Goal: Task Accomplishment & Management: Manage account settings

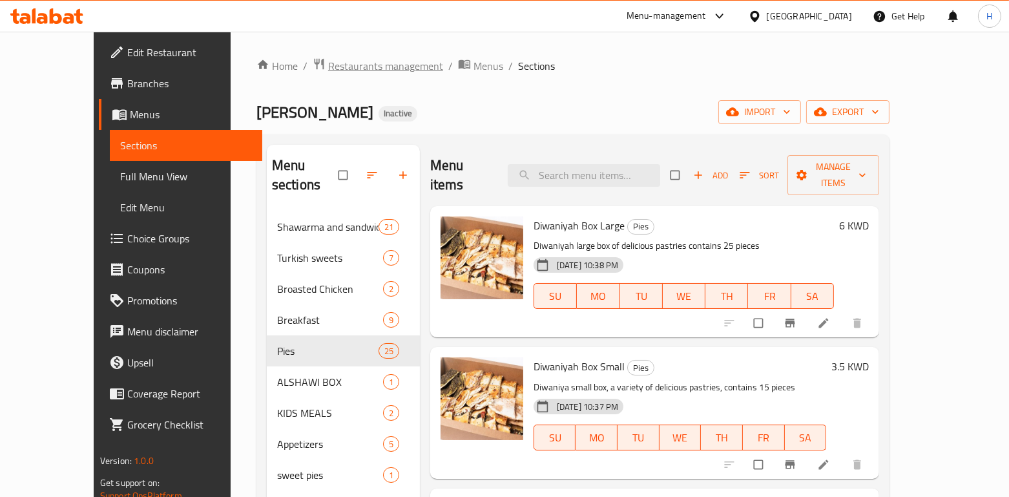
click at [328, 61] on span "Restaurants management" at bounding box center [385, 66] width 115 height 16
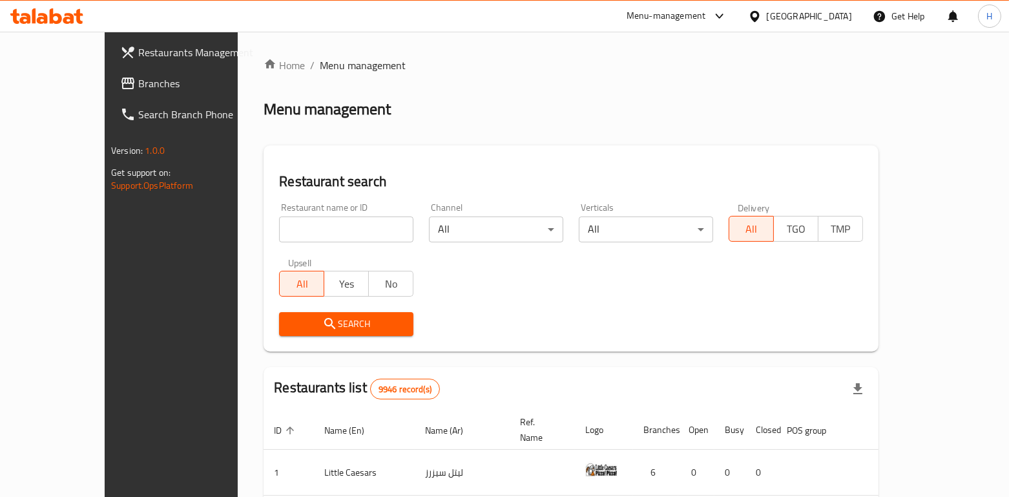
click at [279, 235] on input "search" at bounding box center [346, 229] width 134 height 26
type input "shalamona"
click button "Search" at bounding box center [346, 324] width 134 height 24
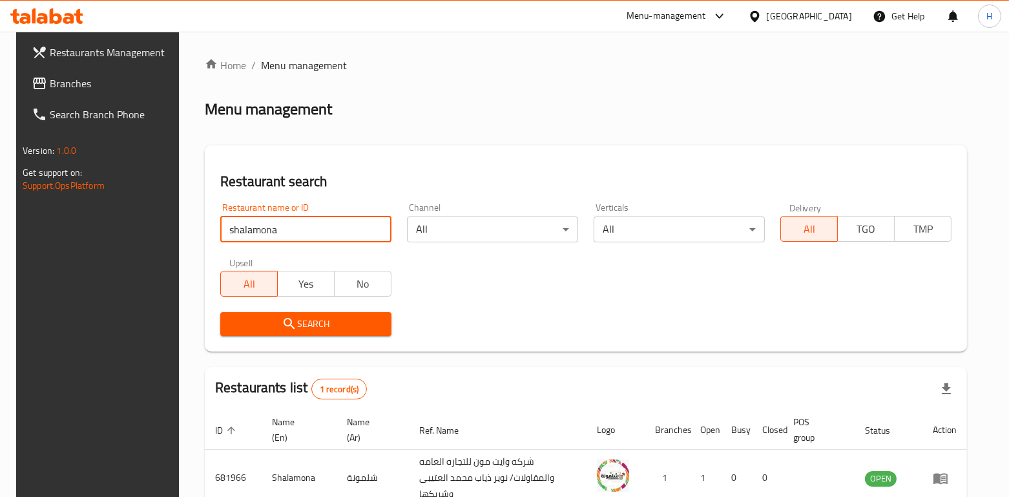
click at [623, 345] on div "Restaurant search Restaurant name or ID shalamona Restaurant name or ID Channel…" at bounding box center [586, 248] width 763 height 206
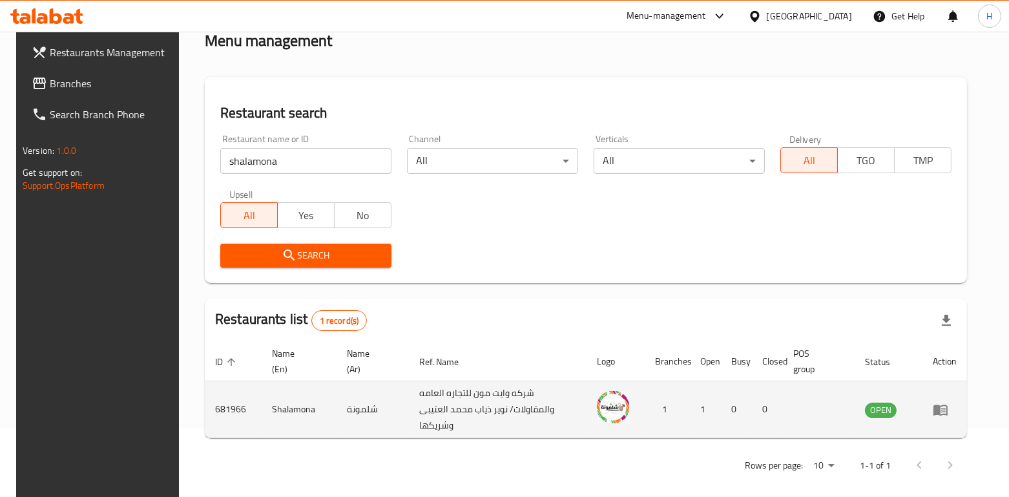
click at [947, 403] on td "enhanced table" at bounding box center [945, 409] width 45 height 57
click at [948, 405] on icon "enhanced table" at bounding box center [941, 410] width 14 height 11
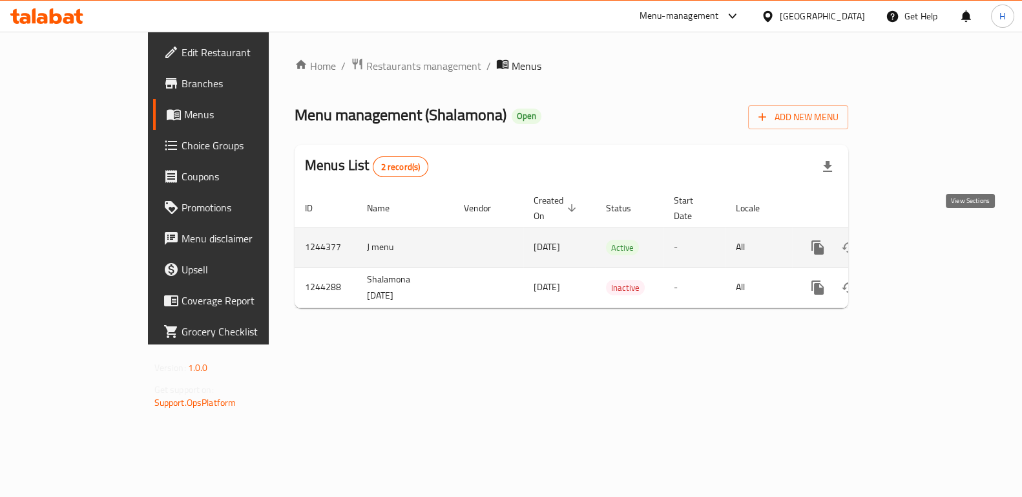
click at [919, 240] on icon "enhanced table" at bounding box center [911, 248] width 16 height 16
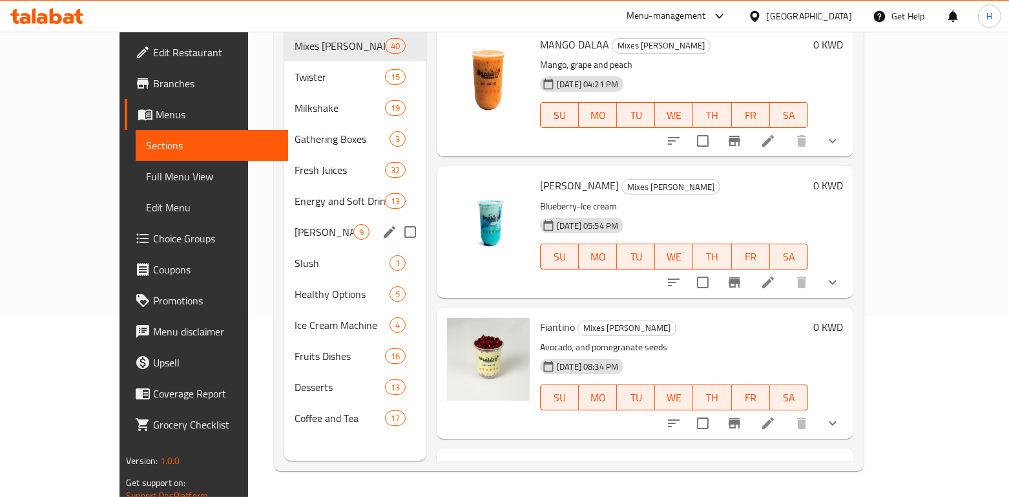
scroll to position [168, 0]
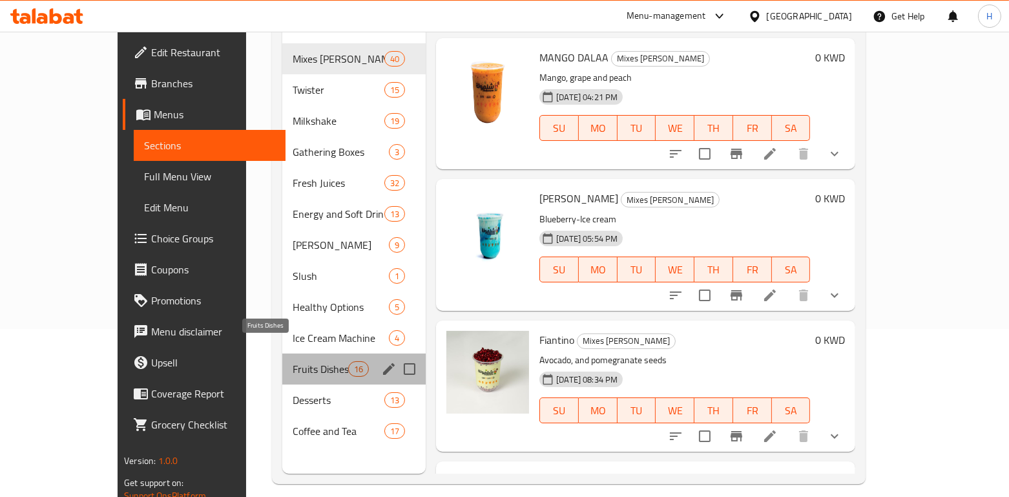
click at [293, 361] on span "Fruits Dishes" at bounding box center [320, 369] width 55 height 16
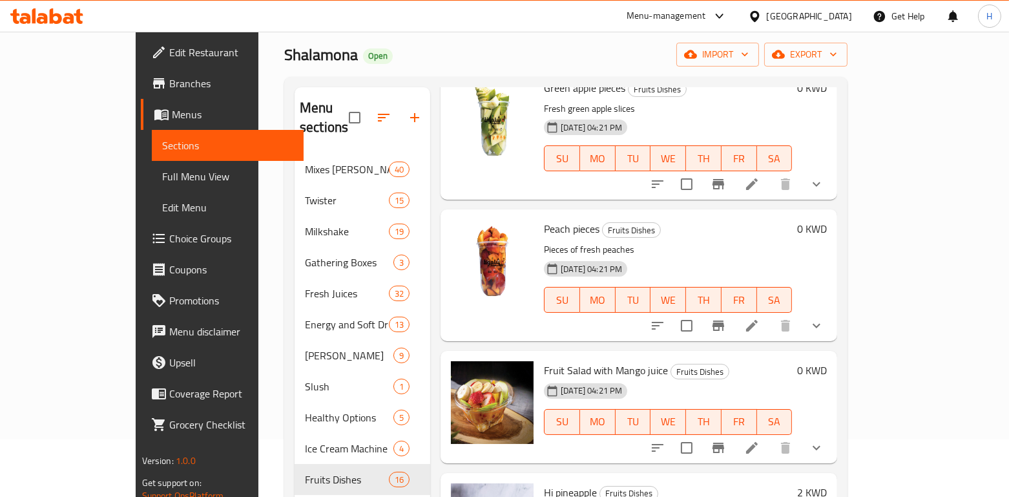
scroll to position [63, 0]
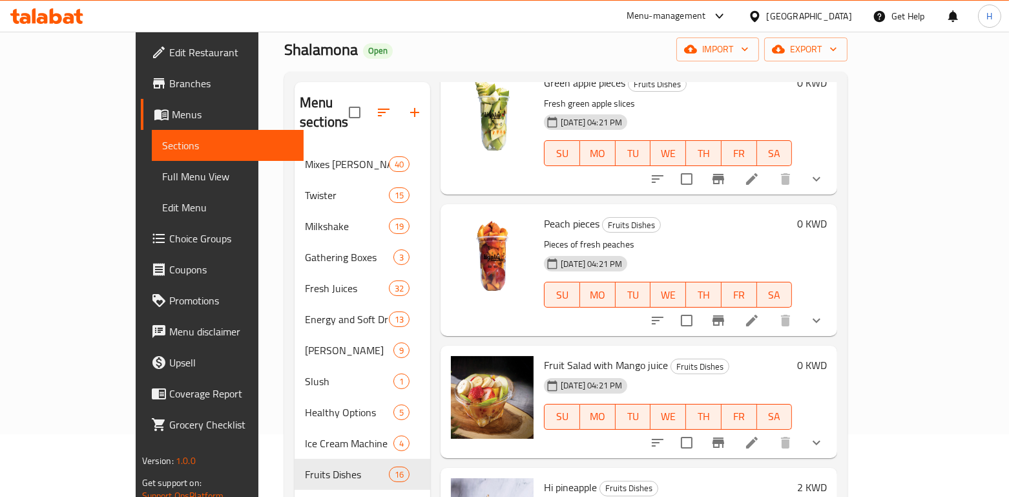
click at [825, 435] on icon "show more" at bounding box center [817, 443] width 16 height 16
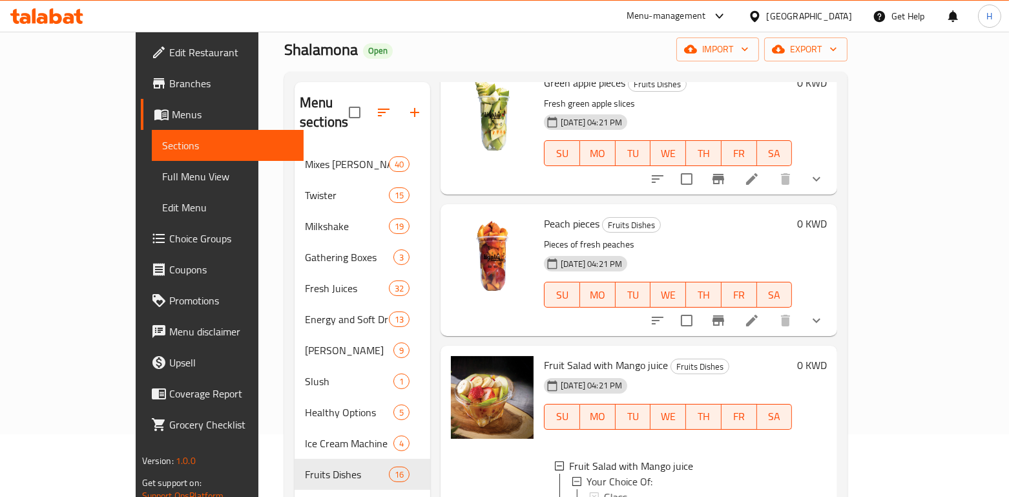
scroll to position [1808, 0]
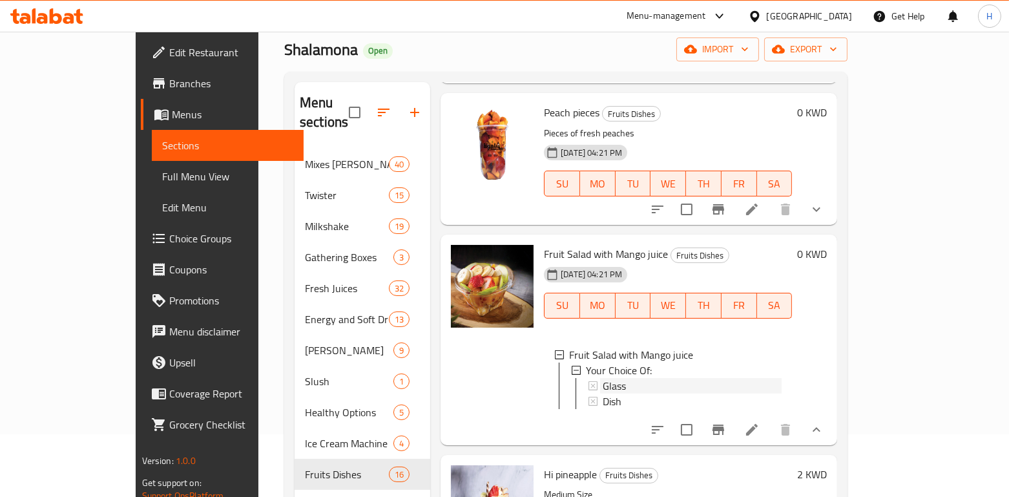
click at [697, 378] on div "Glass" at bounding box center [692, 386] width 179 height 16
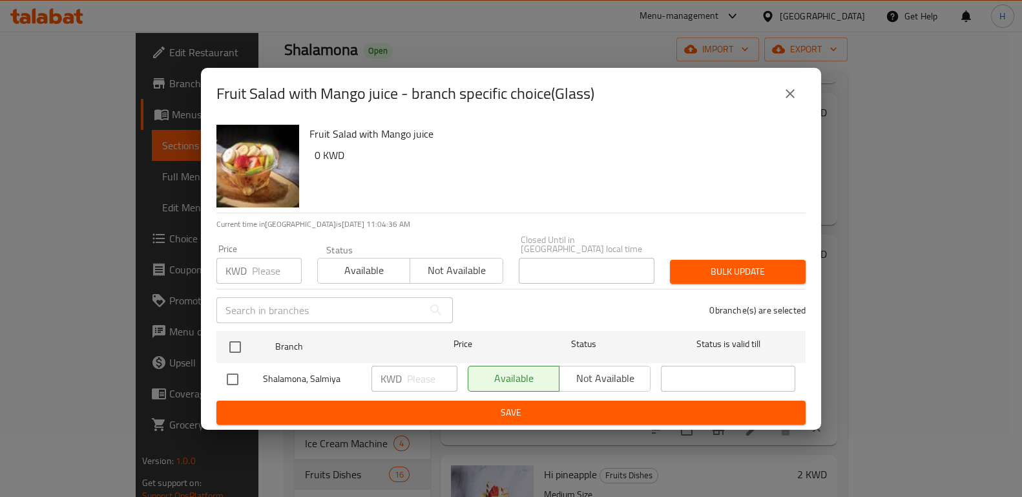
click at [788, 98] on icon "close" at bounding box center [790, 93] width 9 height 9
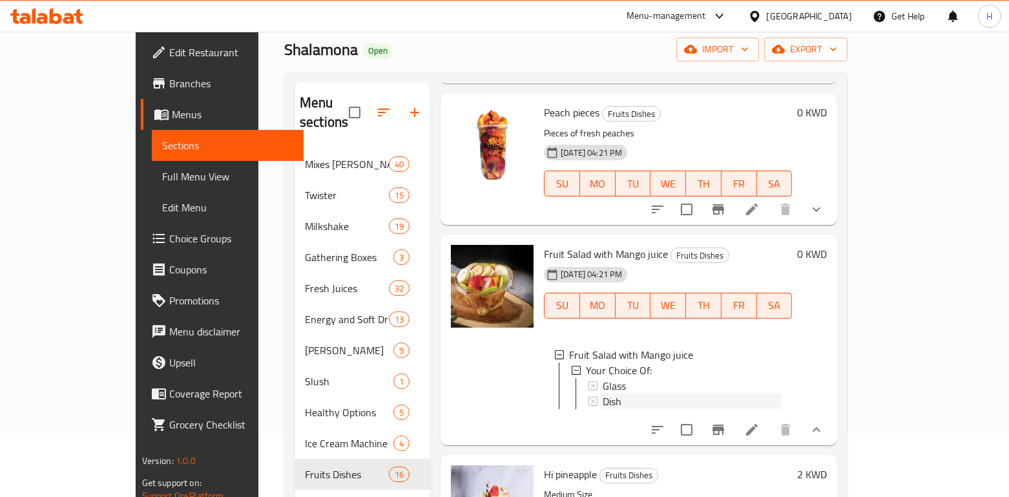
click at [603, 394] on span "Dish" at bounding box center [612, 402] width 19 height 16
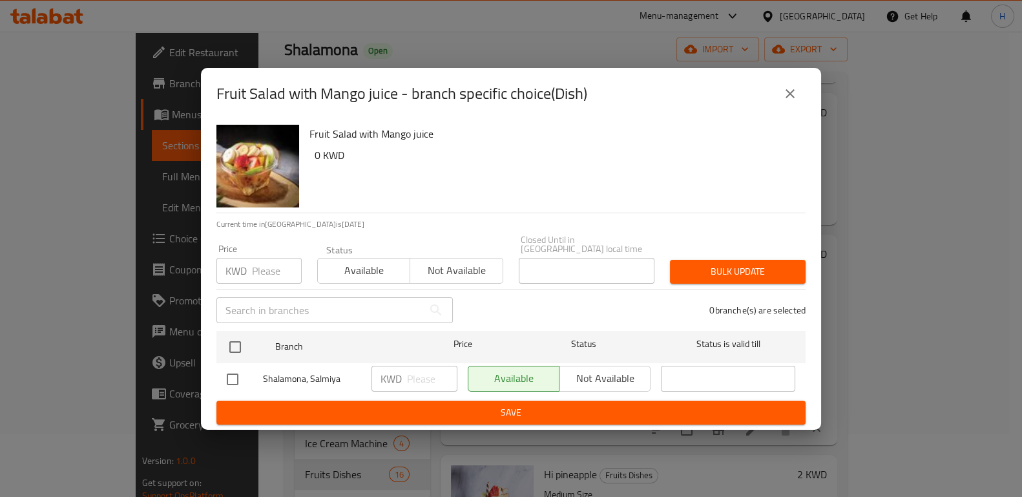
click at [786, 98] on icon "close" at bounding box center [790, 93] width 9 height 9
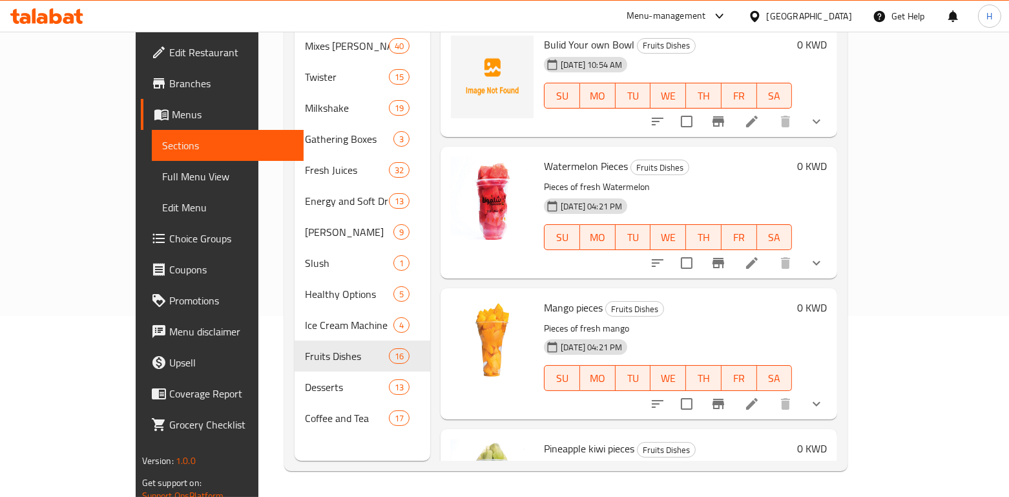
scroll to position [0, 0]
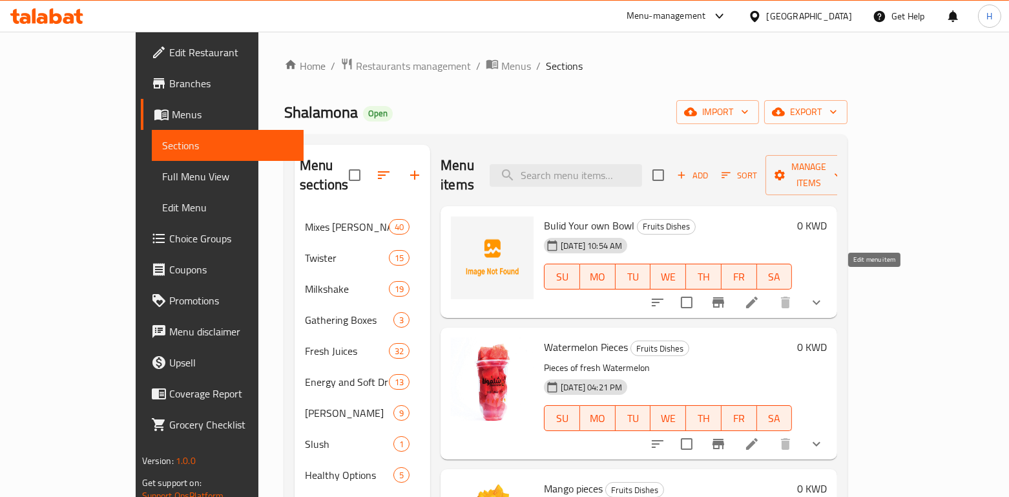
click at [758, 297] on icon at bounding box center [752, 303] width 12 height 12
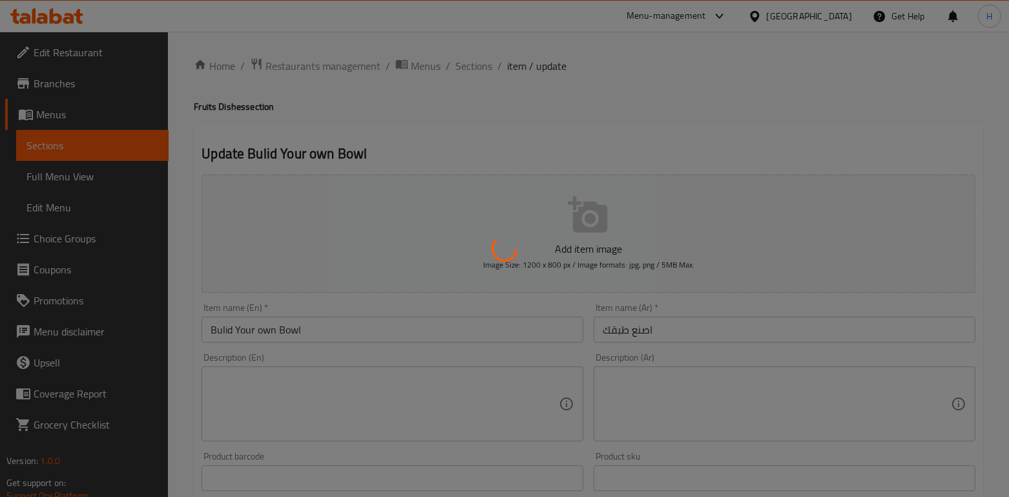
type input "اختيارك من الفواكهه"
type input "0"
type input "اختيارك من الفواكهه"
type input "0"
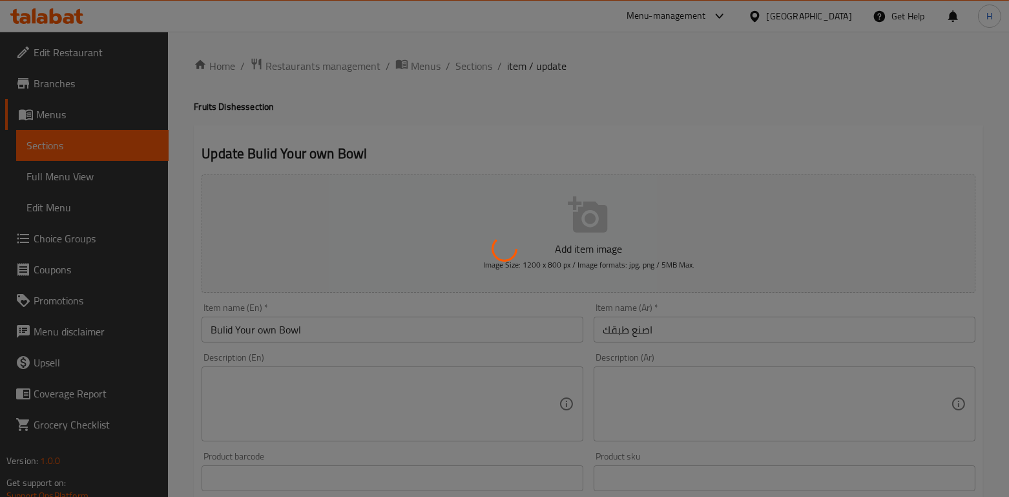
type input "0"
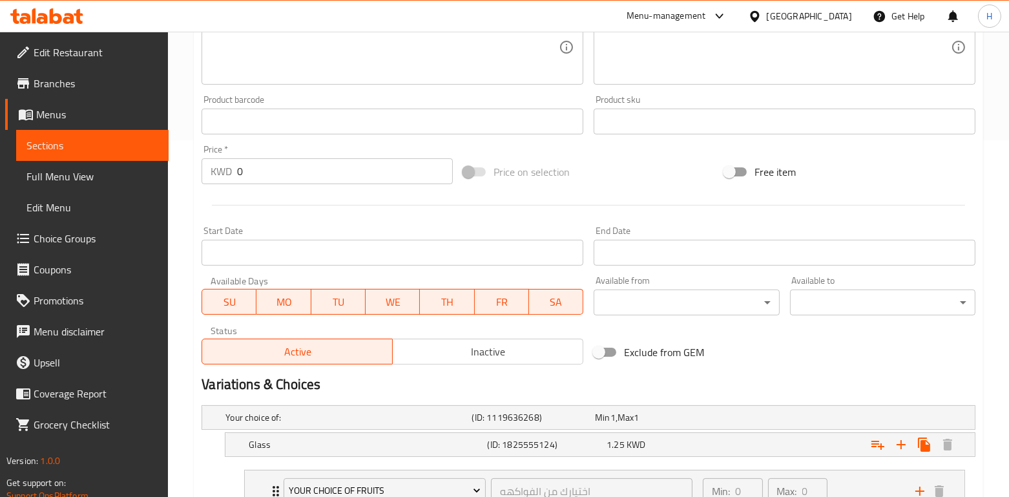
scroll to position [549, 0]
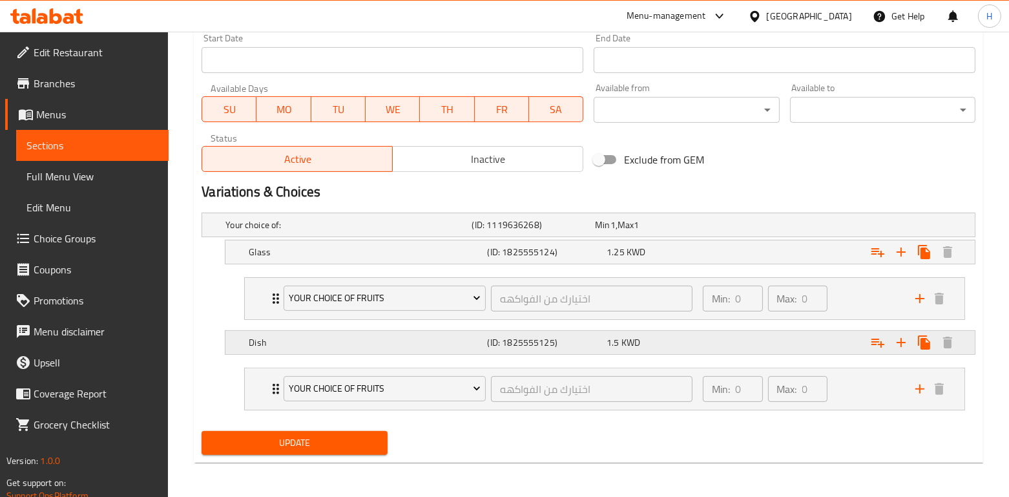
click at [655, 348] on div "1.5 KWD" at bounding box center [664, 342] width 120 height 18
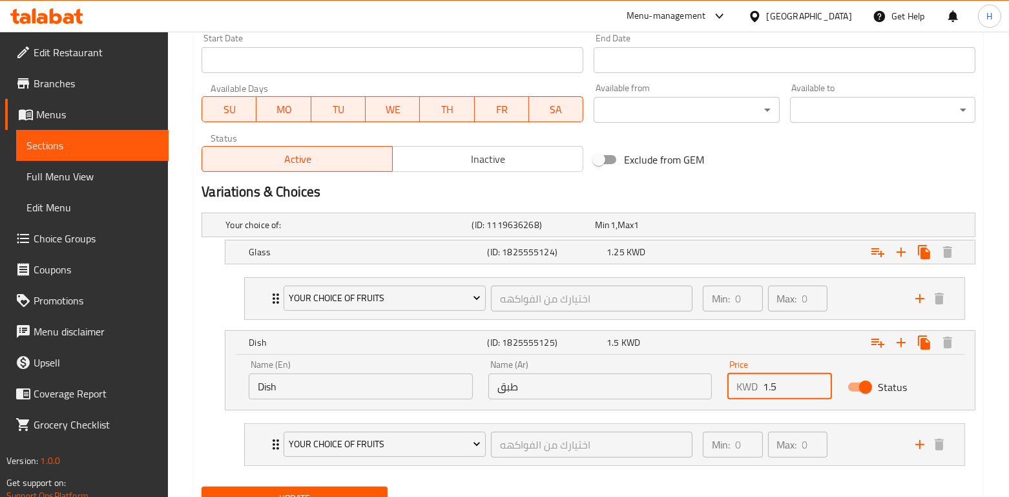
click at [794, 392] on input "1.5" at bounding box center [797, 387] width 68 height 26
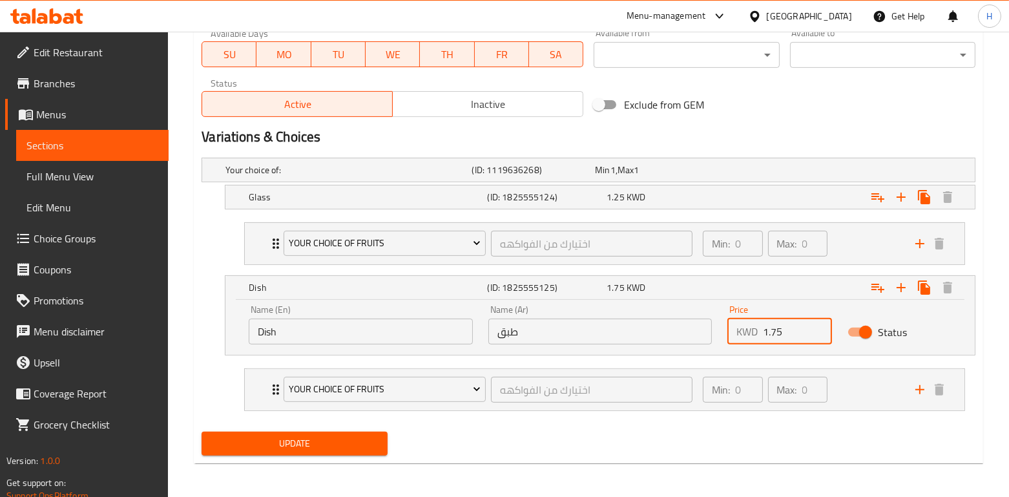
type input "1.75"
click at [363, 432] on button "Update" at bounding box center [294, 444] width 185 height 24
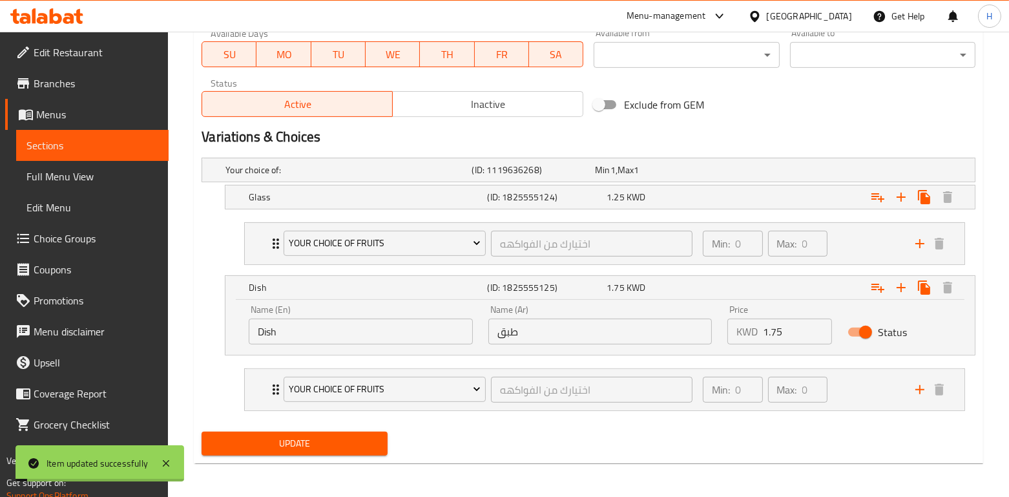
scroll to position [0, 0]
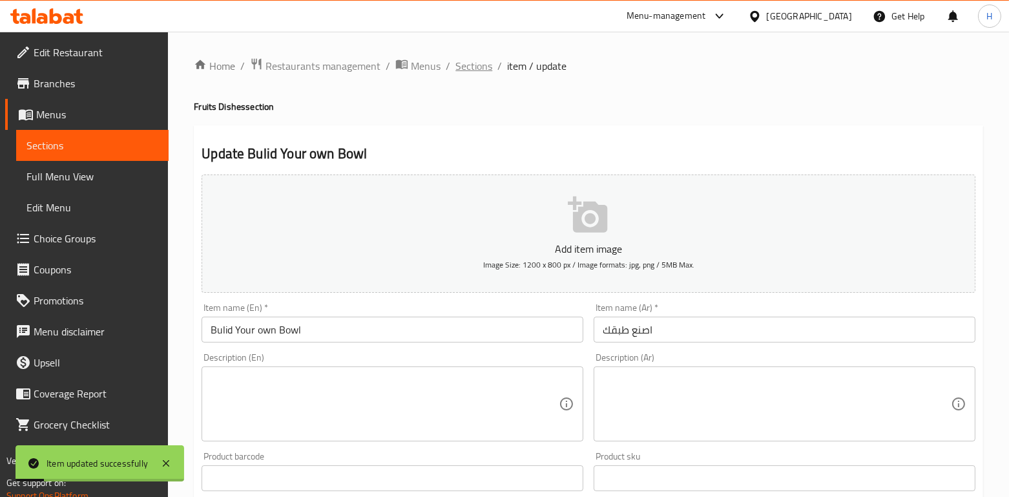
click at [471, 59] on span "Sections" at bounding box center [474, 66] width 37 height 16
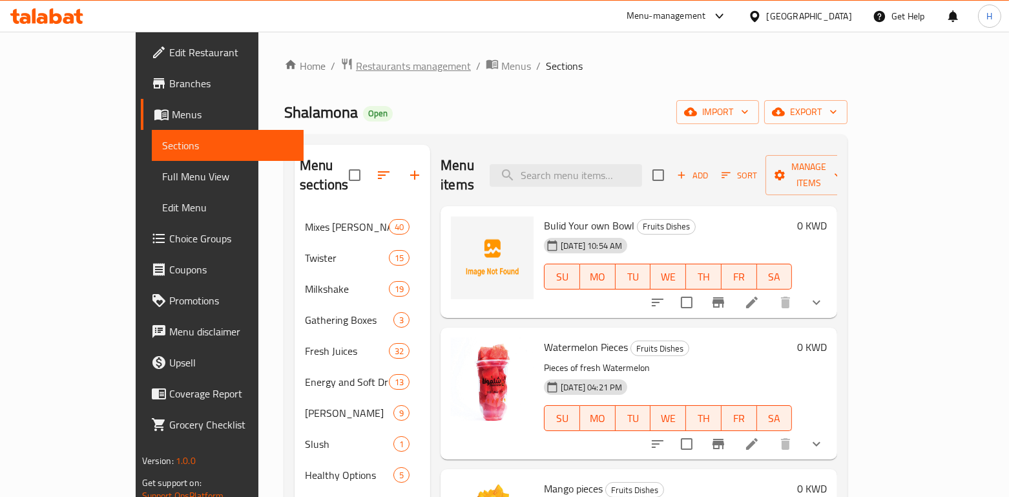
click at [356, 72] on span "Restaurants management" at bounding box center [413, 66] width 115 height 16
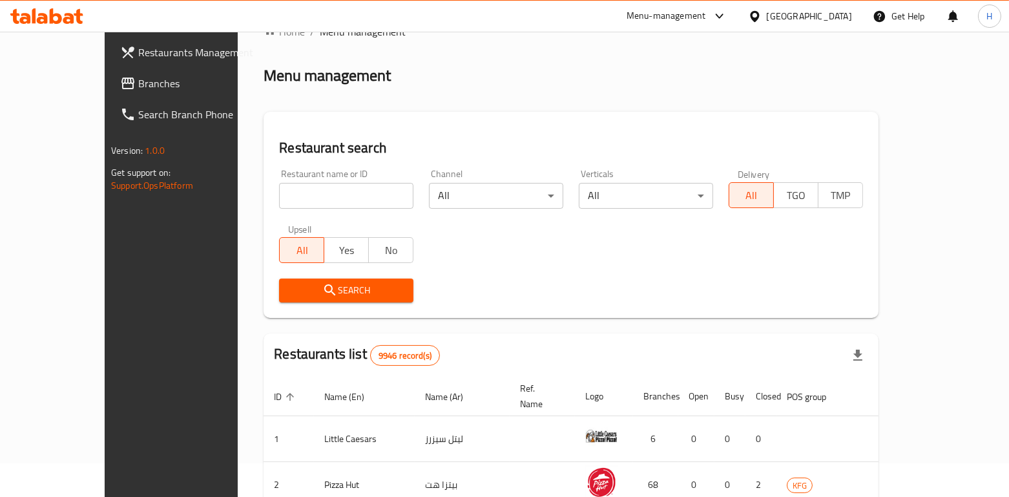
scroll to position [37, 0]
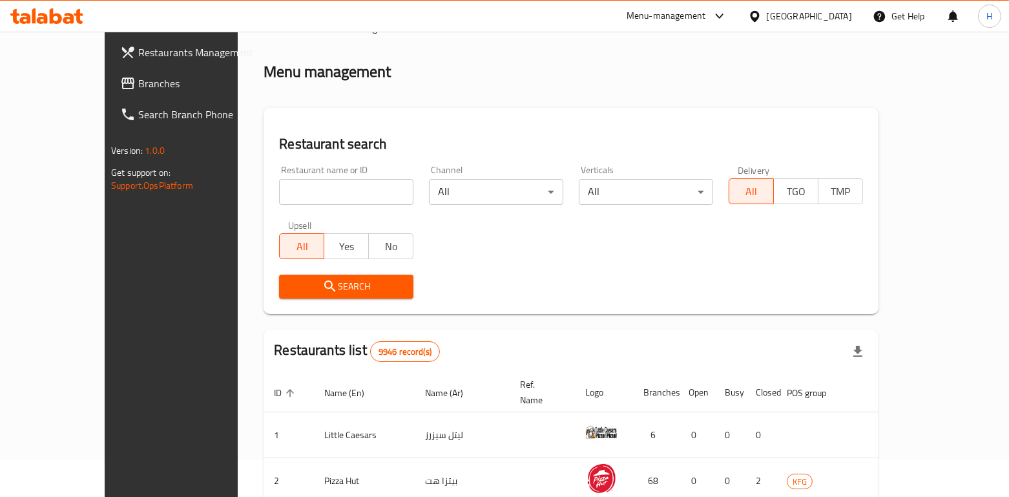
click at [308, 195] on input "search" at bounding box center [346, 192] width 134 height 26
type input "bb's"
click button "Search" at bounding box center [346, 287] width 134 height 24
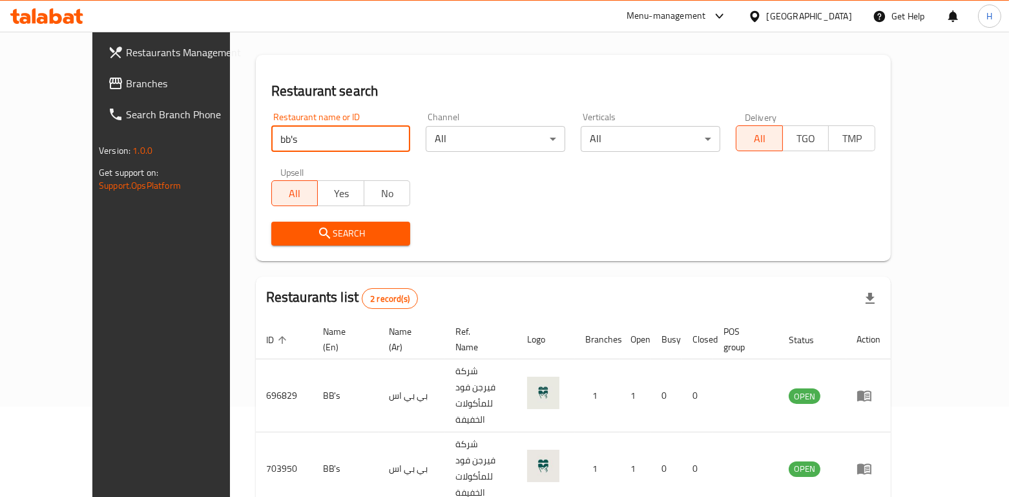
scroll to position [98, 0]
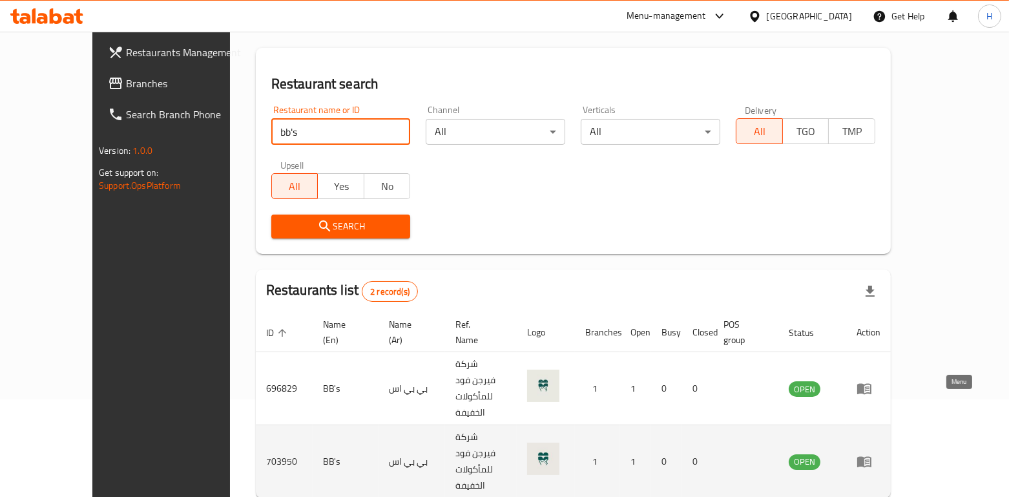
click at [872, 454] on icon "enhanced table" at bounding box center [865, 462] width 16 height 16
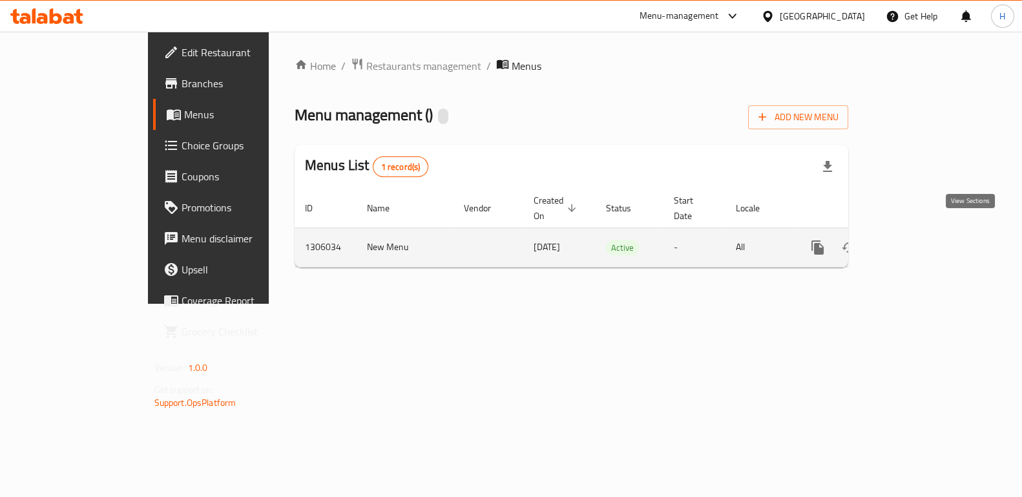
click at [919, 240] on icon "enhanced table" at bounding box center [911, 248] width 16 height 16
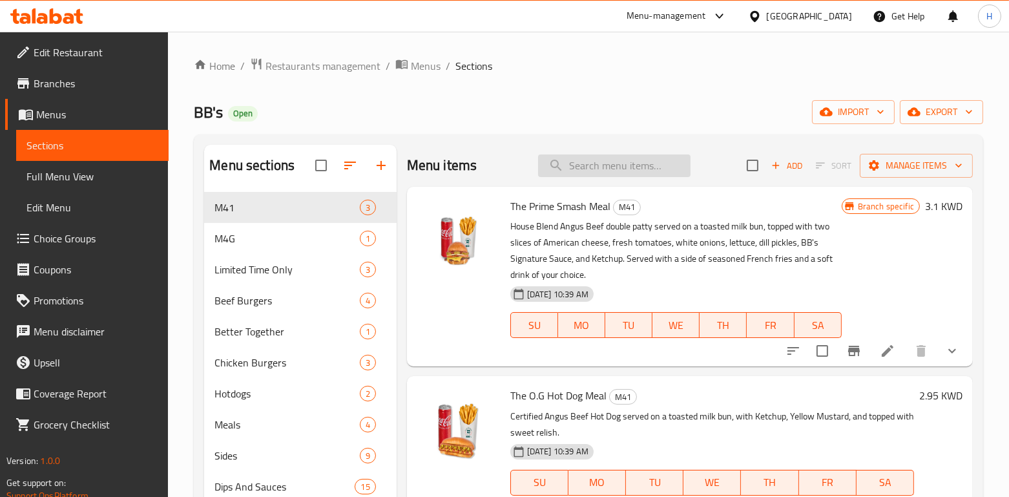
click at [605, 155] on input "search" at bounding box center [614, 165] width 153 height 23
paste input "The Prime Smash"
type input "The Prime Smash"
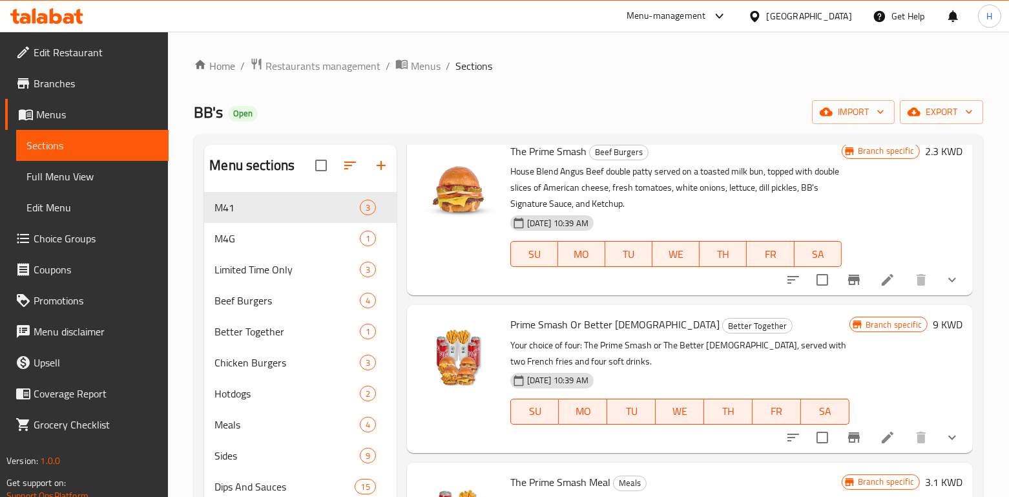
scroll to position [181, 0]
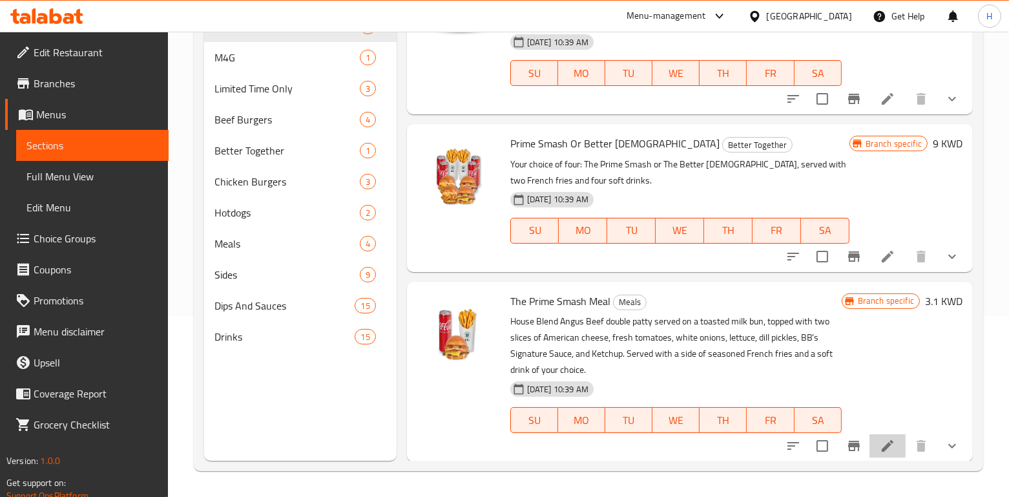
click at [887, 454] on li at bounding box center [888, 445] width 36 height 23
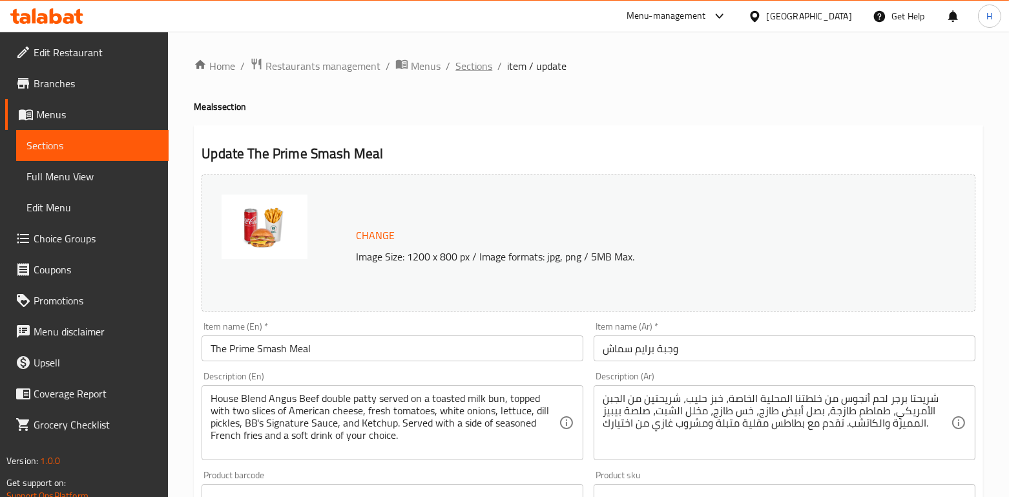
click at [470, 72] on span "Sections" at bounding box center [474, 66] width 37 height 16
